Goal: Transaction & Acquisition: Purchase product/service

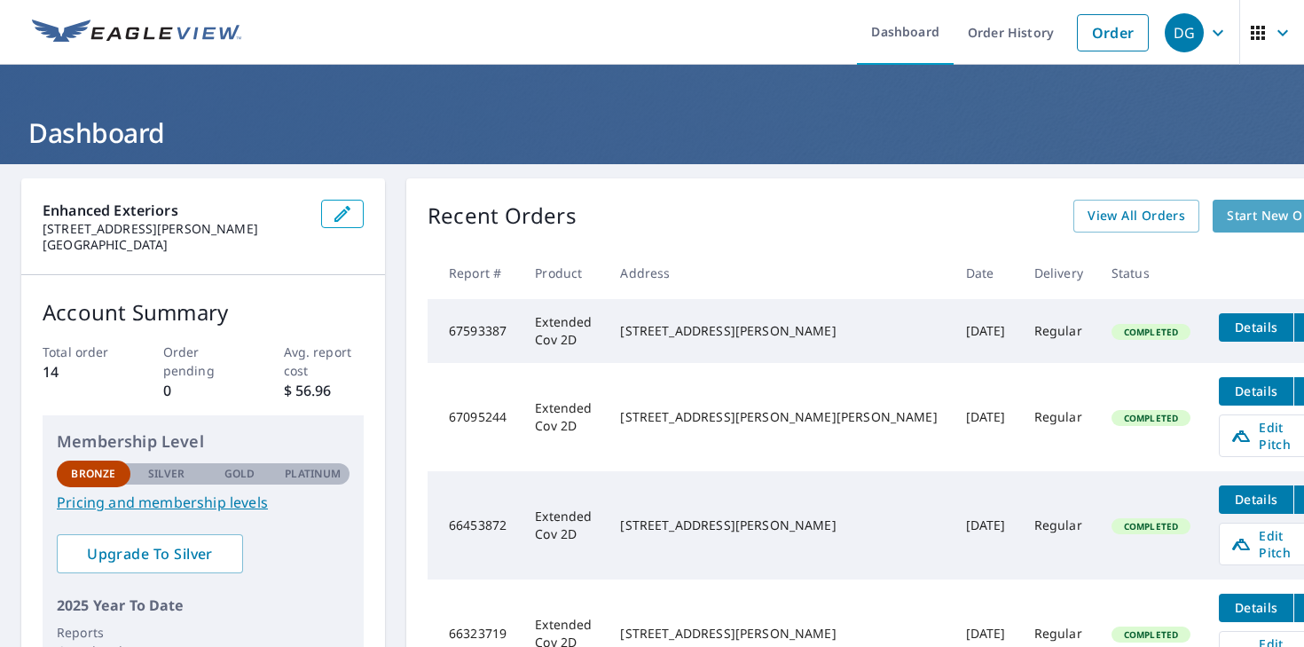
click at [1227, 217] on span "Start New Order" at bounding box center [1278, 216] width 103 height 22
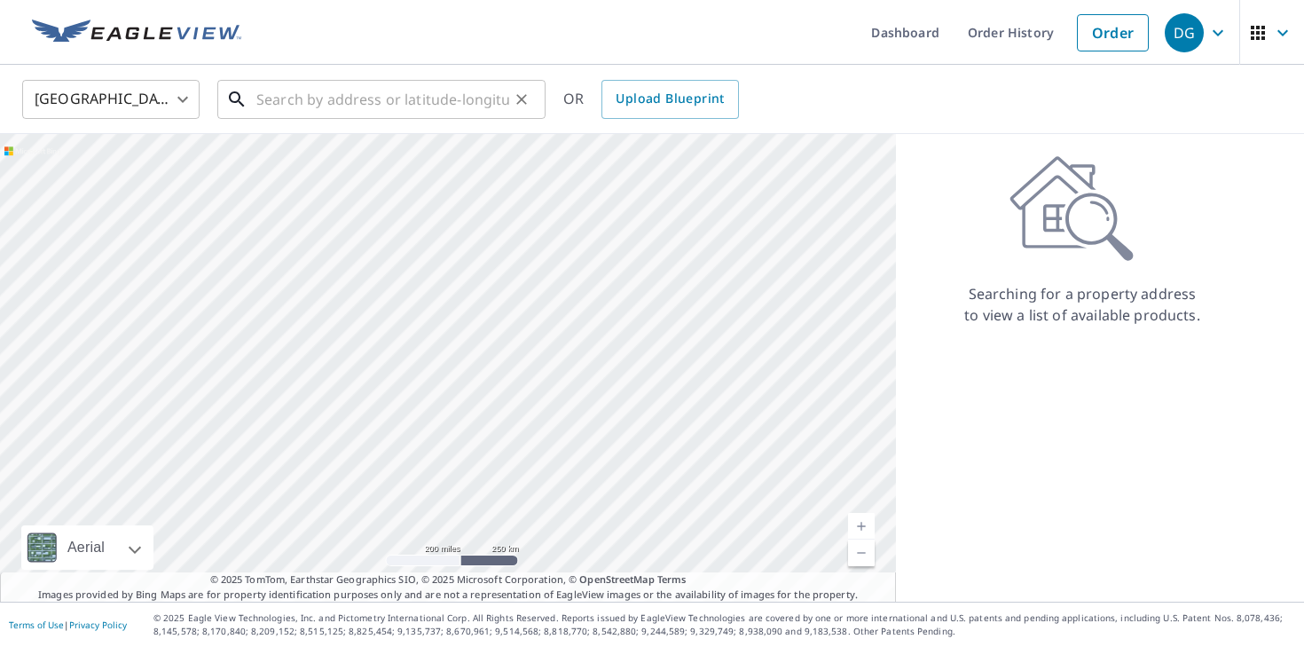
click at [277, 100] on input "text" at bounding box center [382, 100] width 253 height 50
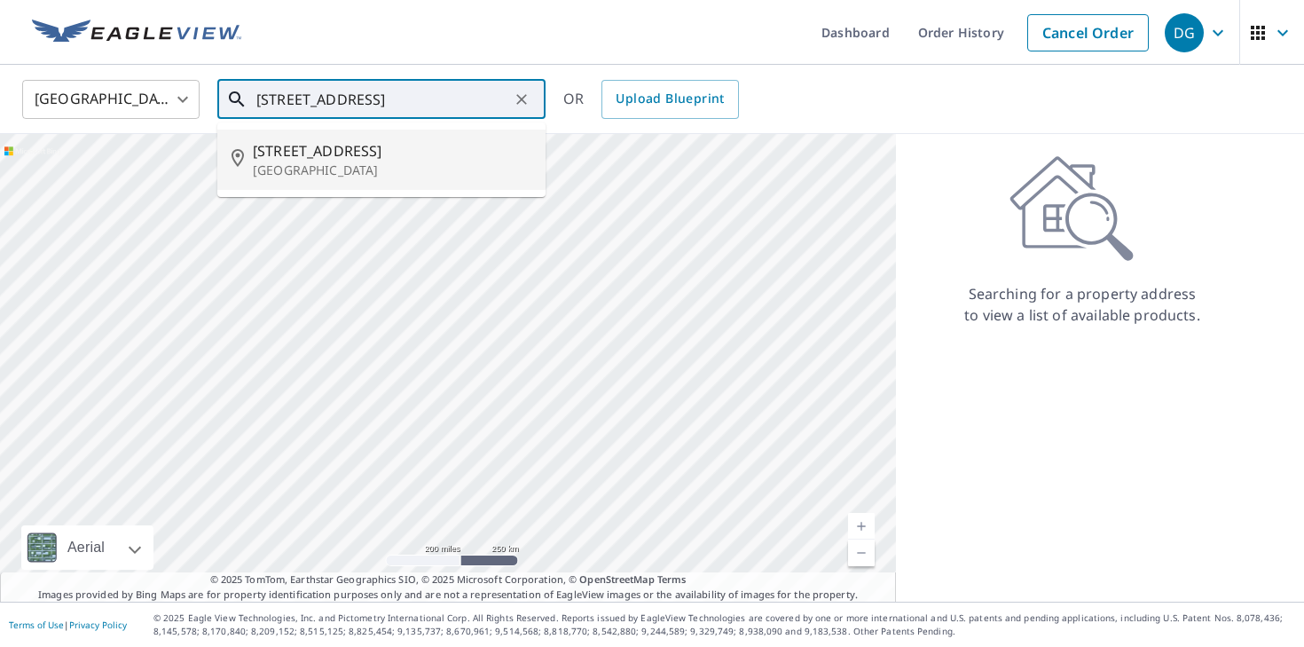
click at [284, 155] on span "[STREET_ADDRESS]" at bounding box center [392, 150] width 279 height 21
type input "[STREET_ADDRESS]"
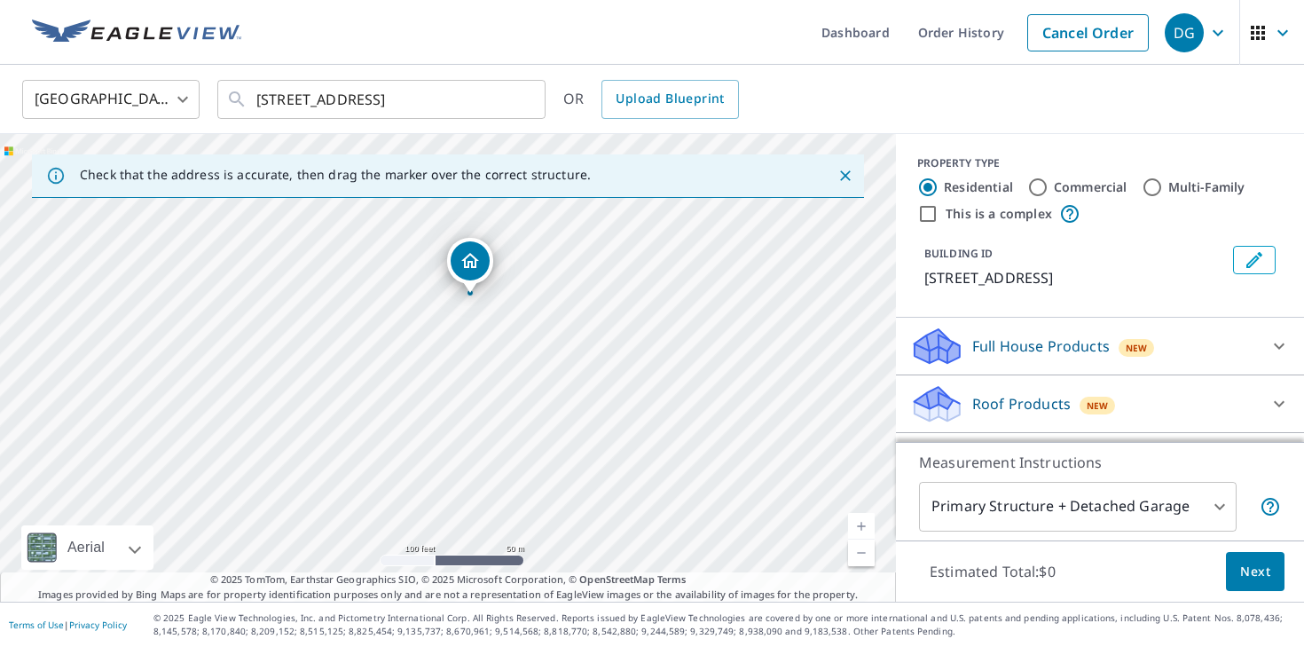
drag, startPoint x: 522, startPoint y: 390, endPoint x: 525, endPoint y: 314, distance: 76.4
click at [525, 314] on div "[STREET_ADDRESS]" at bounding box center [448, 367] width 896 height 467
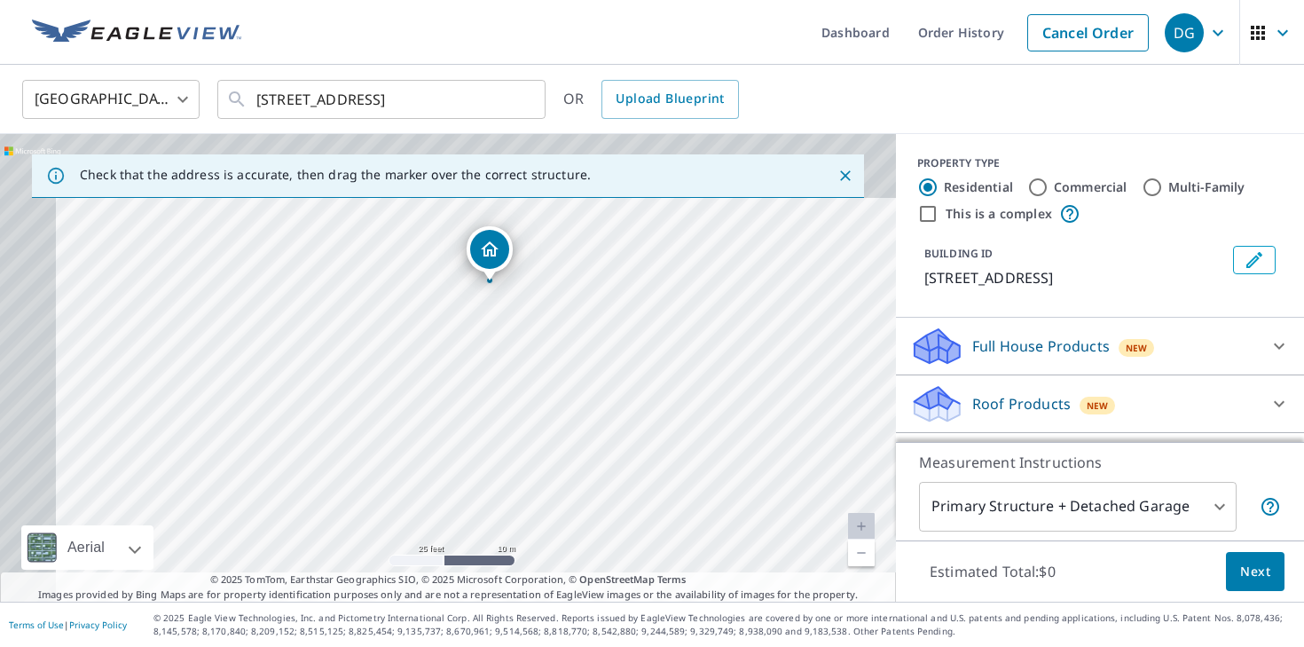
drag, startPoint x: 499, startPoint y: 342, endPoint x: 641, endPoint y: 510, distance: 220.9
click at [641, 510] on div "[STREET_ADDRESS]" at bounding box center [448, 367] width 896 height 467
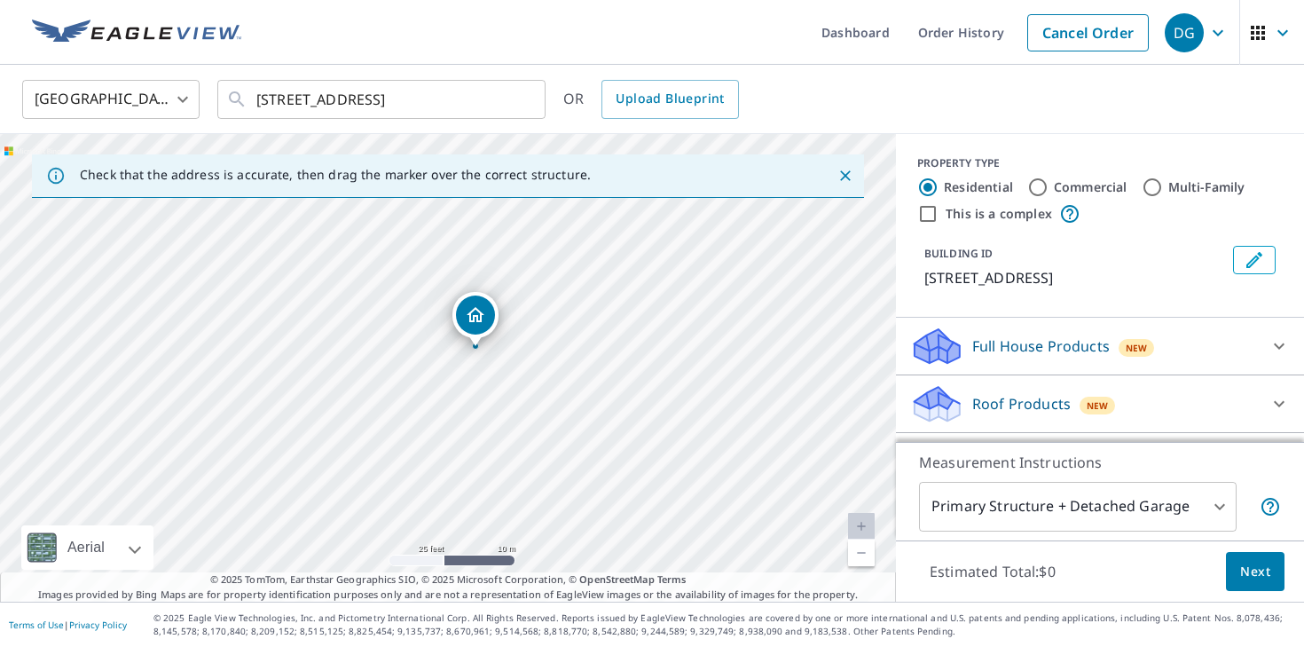
drag, startPoint x: 595, startPoint y: 437, endPoint x: 545, endPoint y: 462, distance: 56.3
click at [545, 462] on div "[STREET_ADDRESS]" at bounding box center [448, 367] width 896 height 467
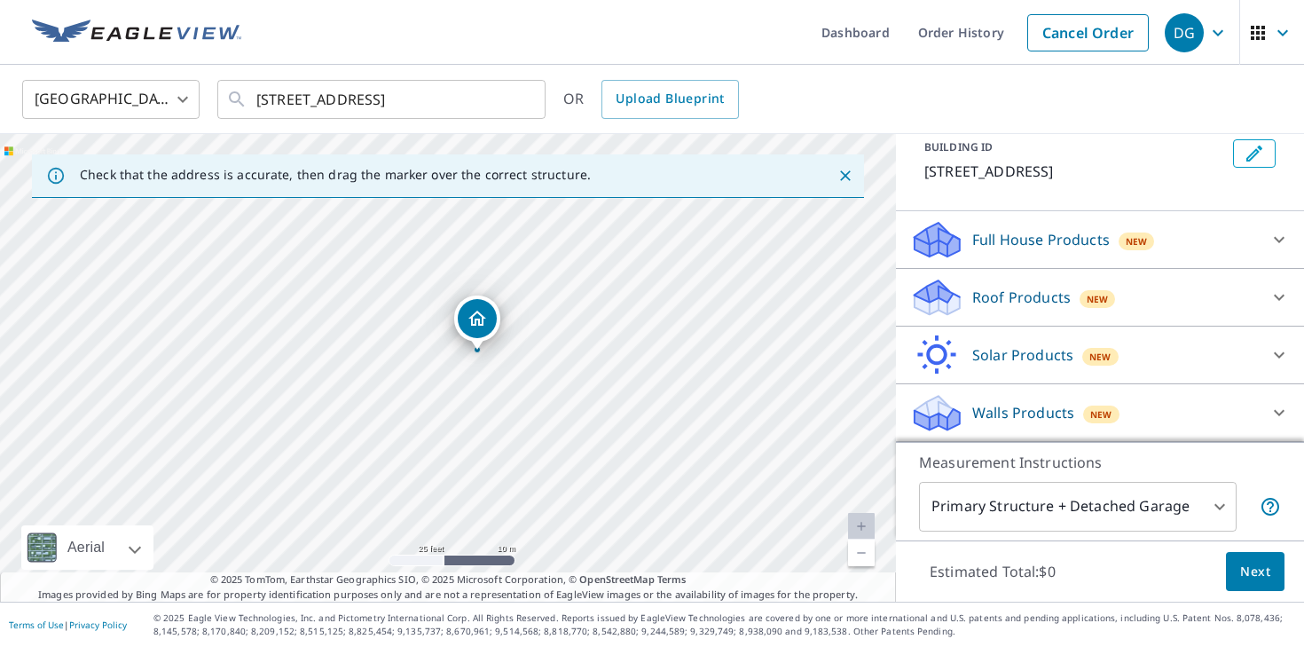
click at [997, 394] on div "Walls Products New" at bounding box center [1084, 413] width 348 height 42
click at [1009, 420] on p "Walls Products" at bounding box center [1023, 412] width 102 height 21
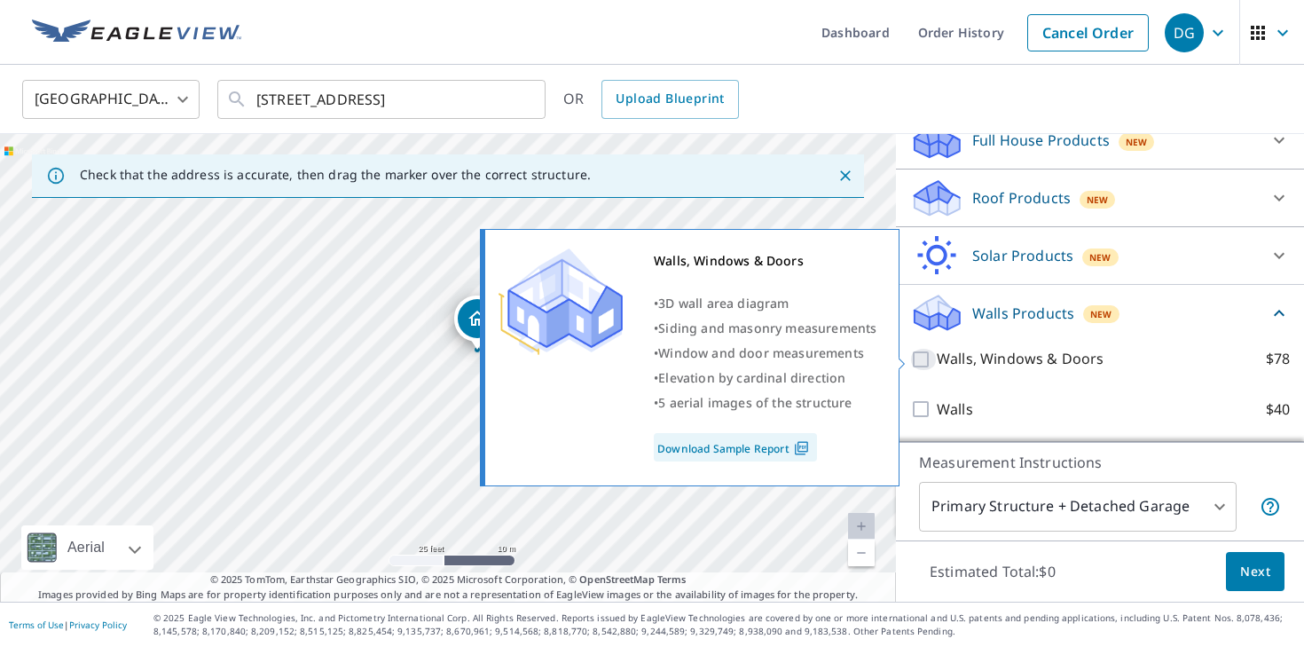
click at [923, 354] on input "Walls, Windows & Doors $78" at bounding box center [923, 359] width 27 height 21
checkbox input "true"
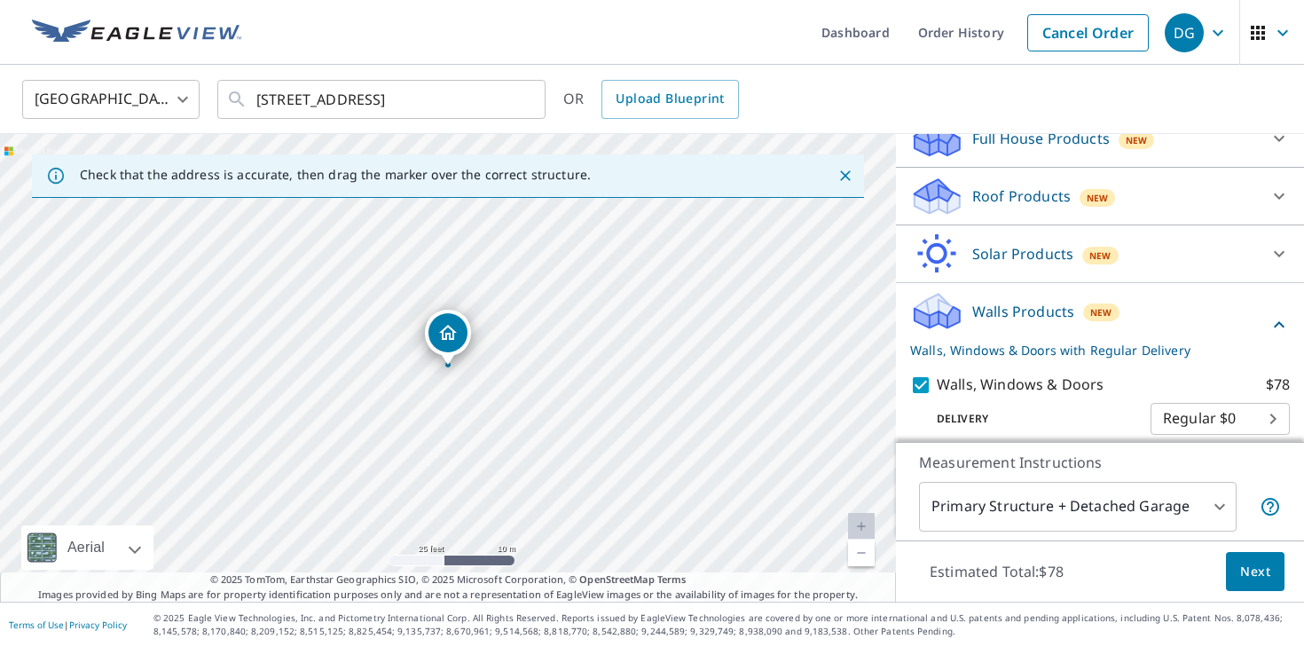
scroll to position [274, 0]
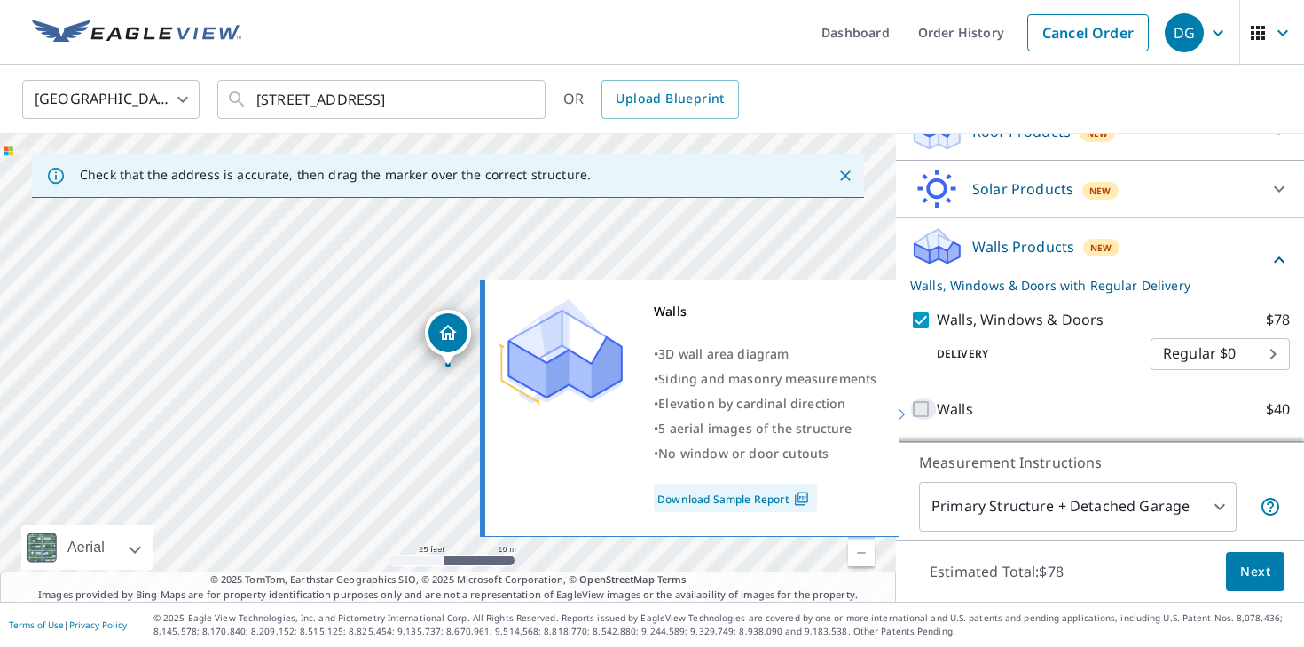
click at [920, 409] on input "Walls $40" at bounding box center [923, 408] width 27 height 21
checkbox input "true"
checkbox input "false"
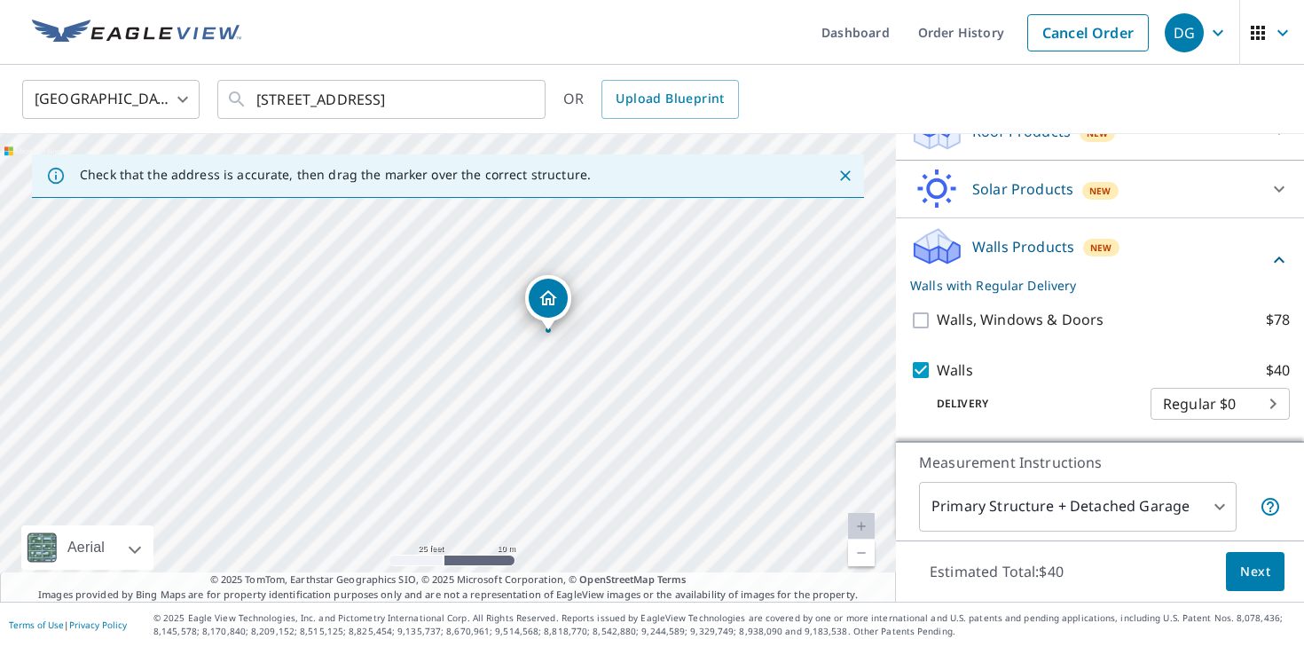
drag, startPoint x: 579, startPoint y: 449, endPoint x: 561, endPoint y: 368, distance: 82.8
click at [561, 368] on div "[STREET_ADDRESS]" at bounding box center [448, 367] width 896 height 467
click at [1258, 575] on span "Next" at bounding box center [1255, 572] width 30 height 22
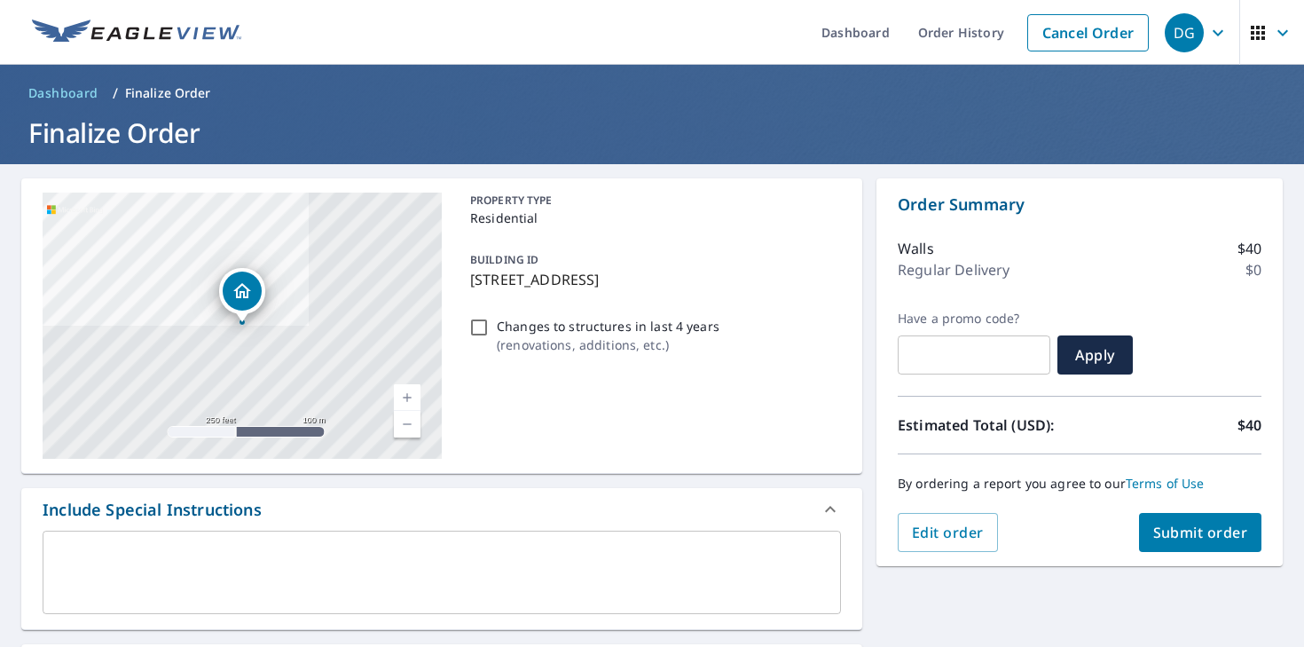
click at [1196, 530] on span "Submit order" at bounding box center [1200, 532] width 95 height 20
